Goal: Navigation & Orientation: Find specific page/section

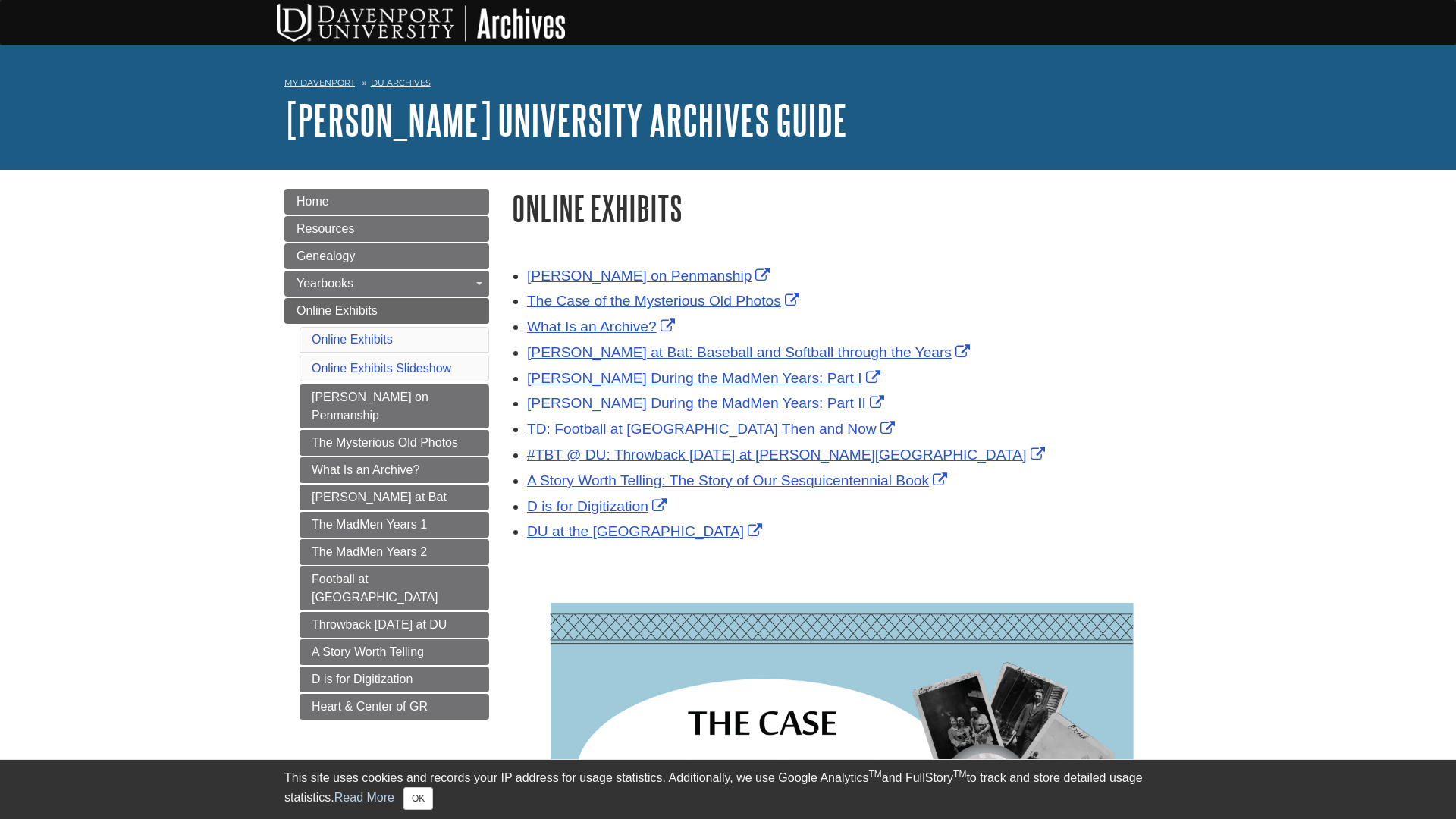
scroll to position [97, 659]
